Goal: Information Seeking & Learning: Learn about a topic

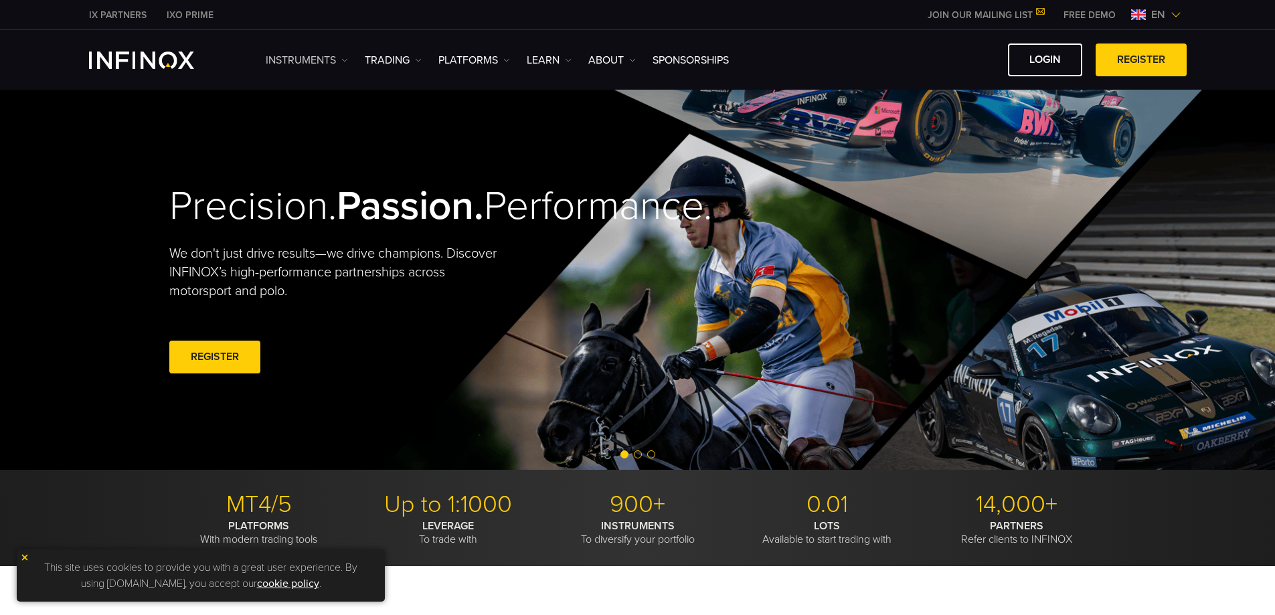
click at [344, 55] on link "Instruments" at bounding box center [307, 60] width 82 height 16
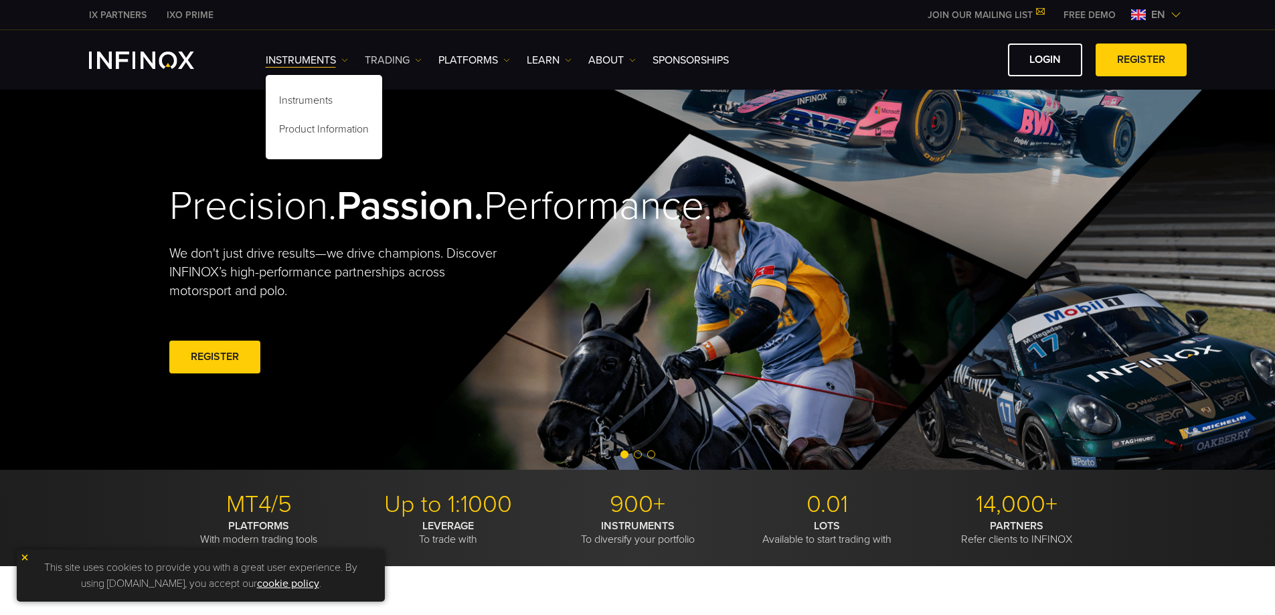
click at [397, 62] on link "TRADING" at bounding box center [393, 60] width 57 height 16
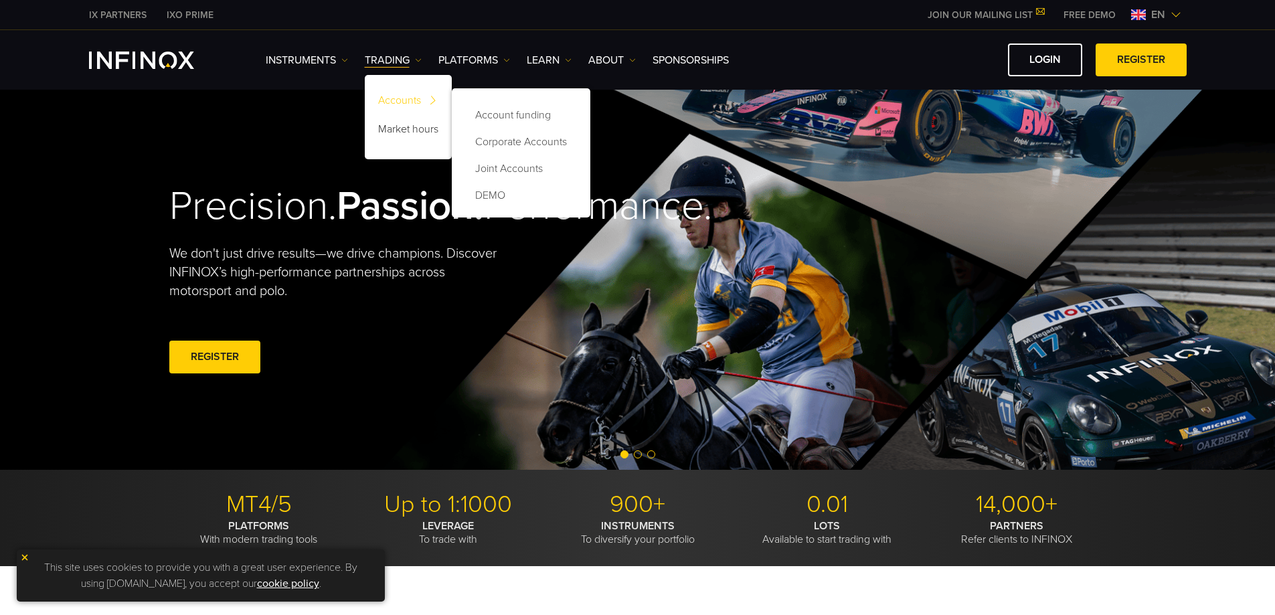
click at [411, 100] on link "Accounts" at bounding box center [408, 102] width 87 height 29
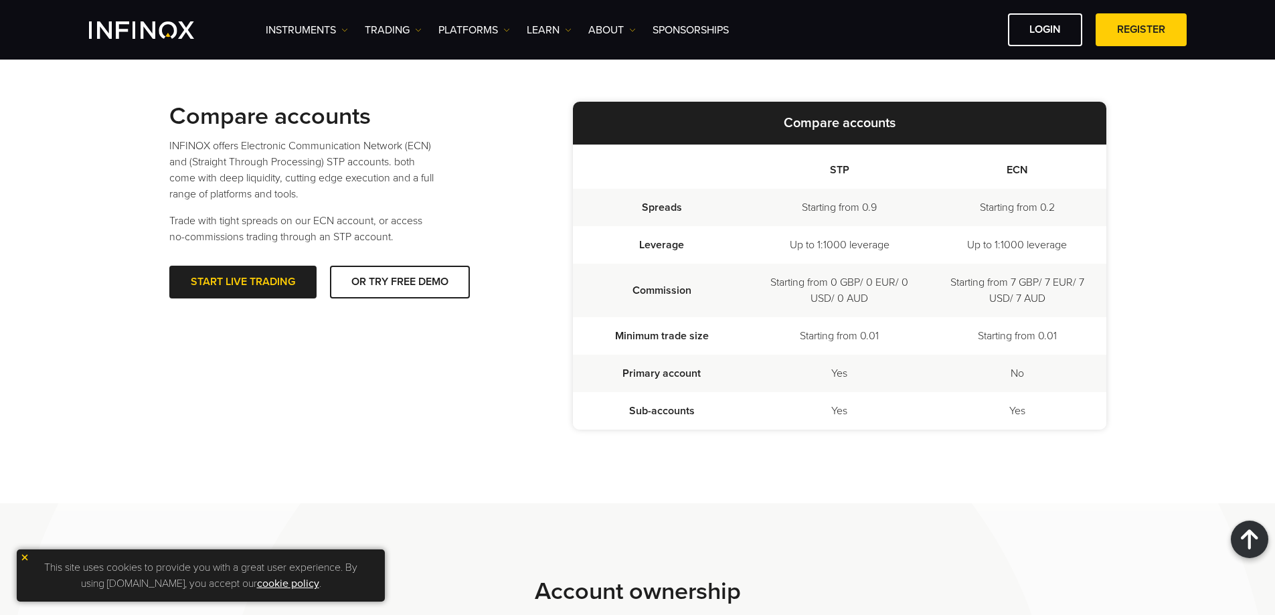
scroll to position [335, 0]
